Goal: Contribute content

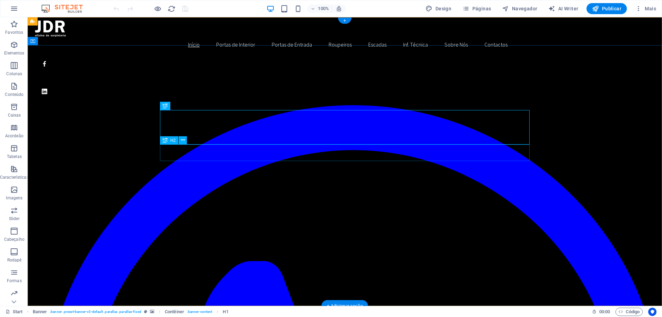
scroll to position [211, 0]
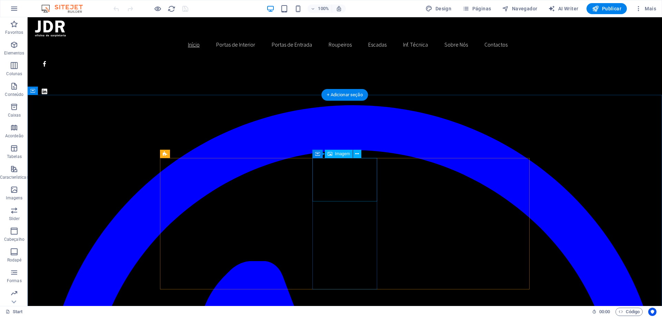
click at [337, 156] on span "Imagem" at bounding box center [342, 154] width 15 height 4
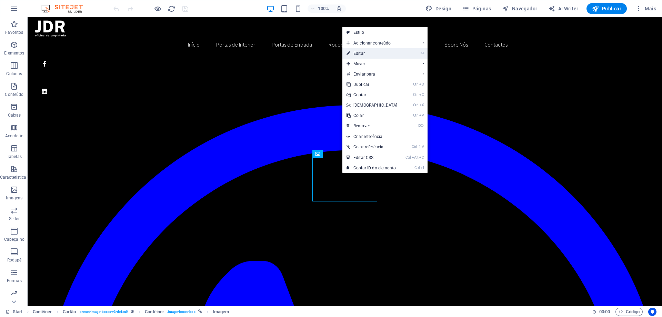
click at [362, 54] on link "⏎ Editar" at bounding box center [371, 53] width 59 height 10
select select "%"
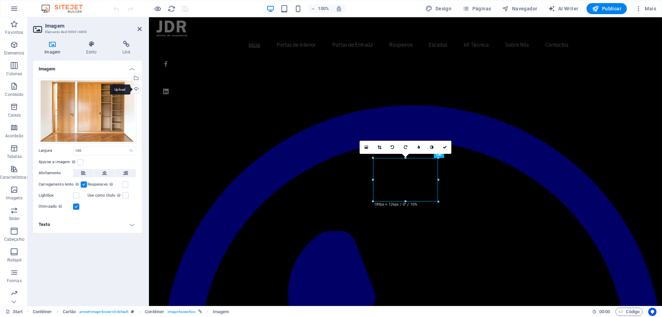
click at [136, 88] on div "Upload" at bounding box center [135, 89] width 10 height 10
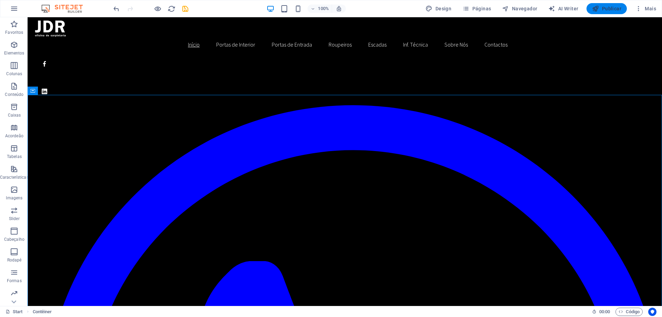
click at [603, 9] on span "Publicar" at bounding box center [606, 8] width 29 height 7
checkbox input "false"
